Goal: Transaction & Acquisition: Purchase product/service

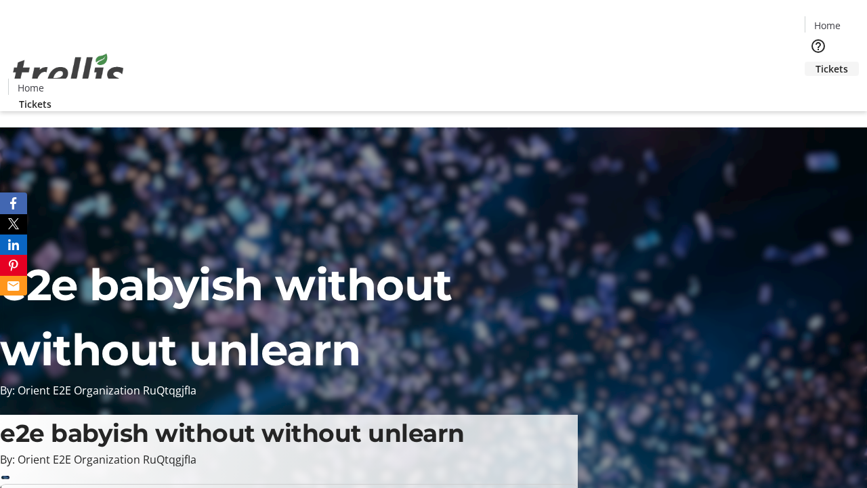
click at [815, 62] on span "Tickets" at bounding box center [831, 69] width 33 height 14
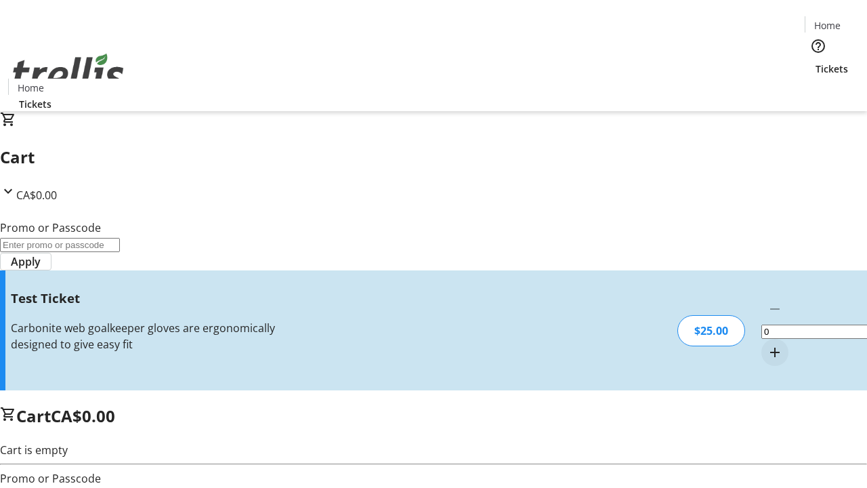
click at [767, 344] on mat-icon "Increment by one" at bounding box center [775, 352] width 16 height 16
type input "1"
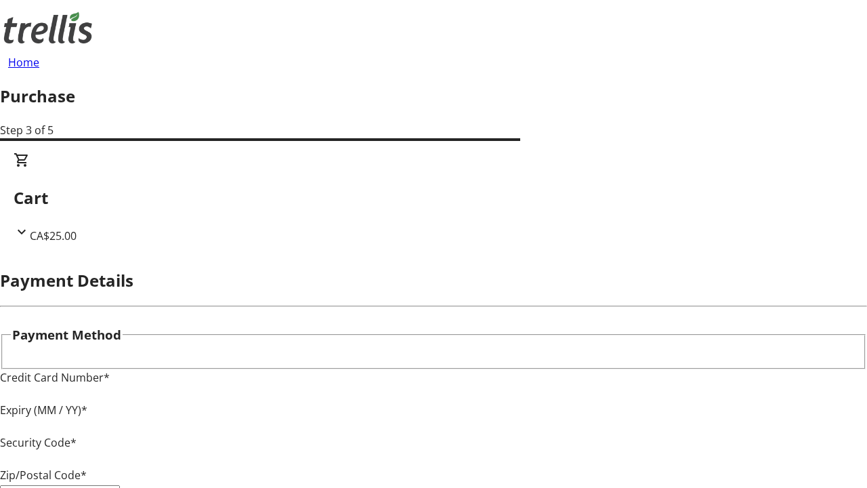
type input "V1Y 0C2"
